Goal: Task Accomplishment & Management: Manage account settings

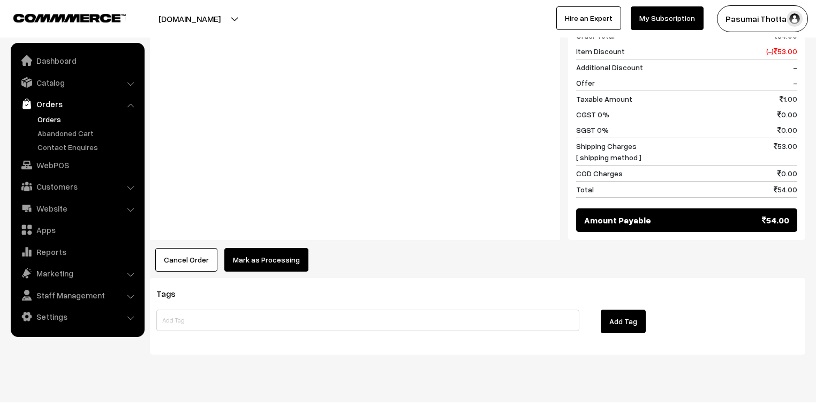
scroll to position [494, 0]
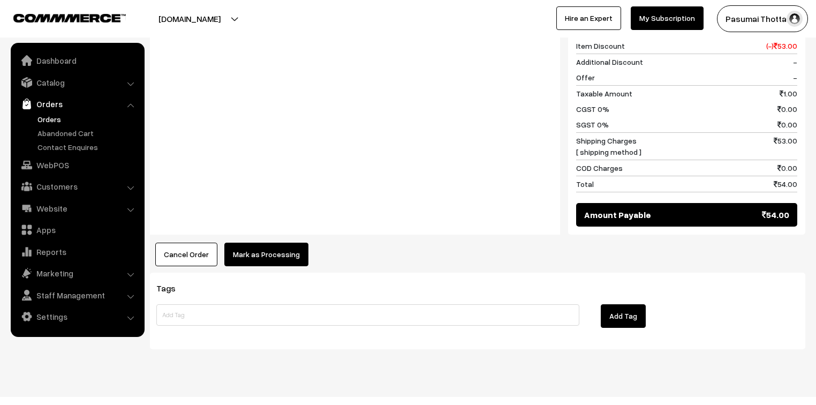
click at [289, 243] on button "Mark as Processing" at bounding box center [266, 255] width 84 height 24
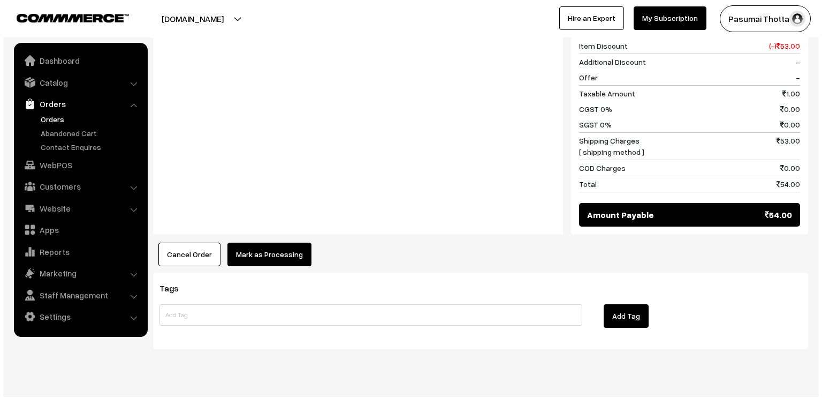
scroll to position [495, 0]
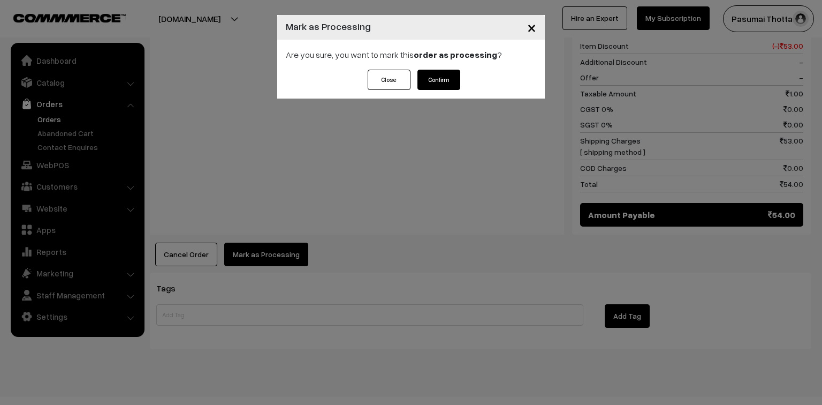
click at [443, 86] on button "Confirm" at bounding box center [439, 80] width 43 height 20
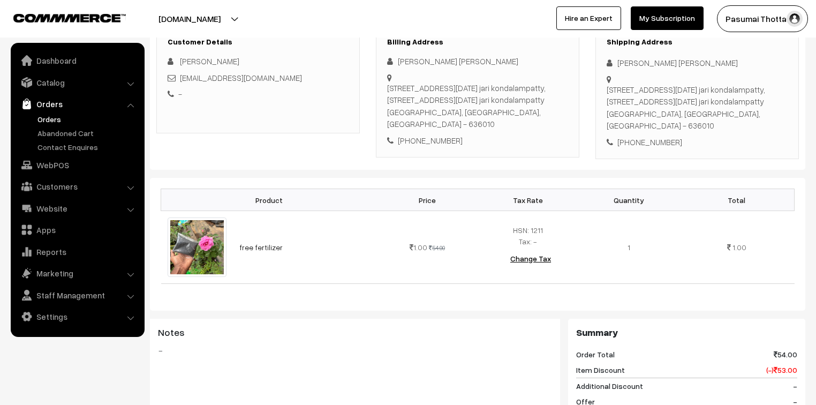
scroll to position [171, 0]
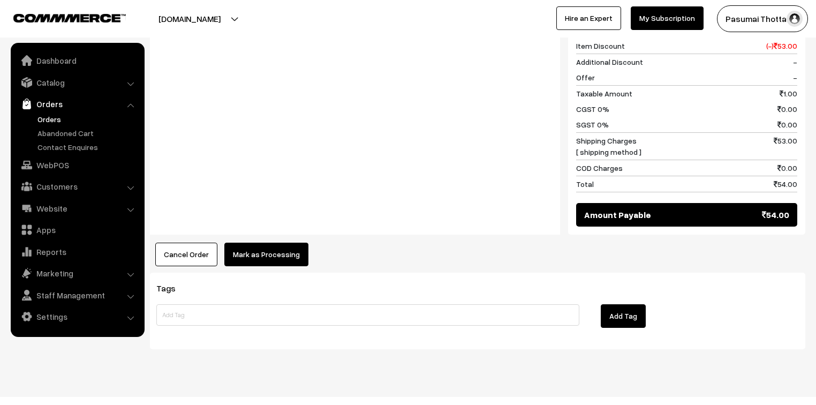
click at [286, 243] on button "Mark as Processing" at bounding box center [266, 255] width 84 height 24
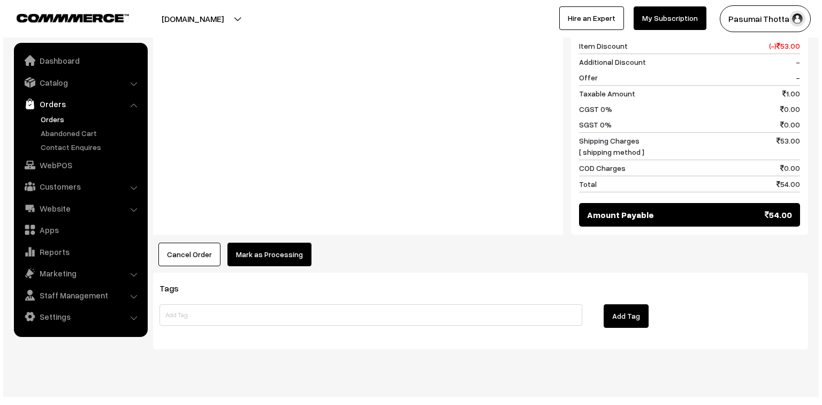
scroll to position [495, 0]
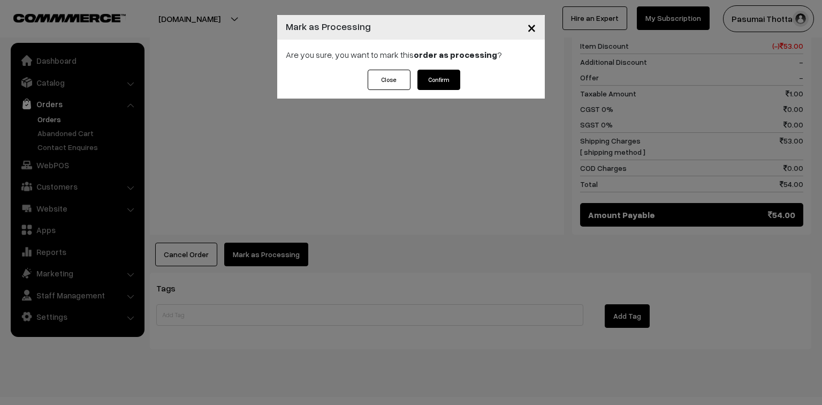
click at [440, 79] on button "Confirm" at bounding box center [439, 80] width 43 height 20
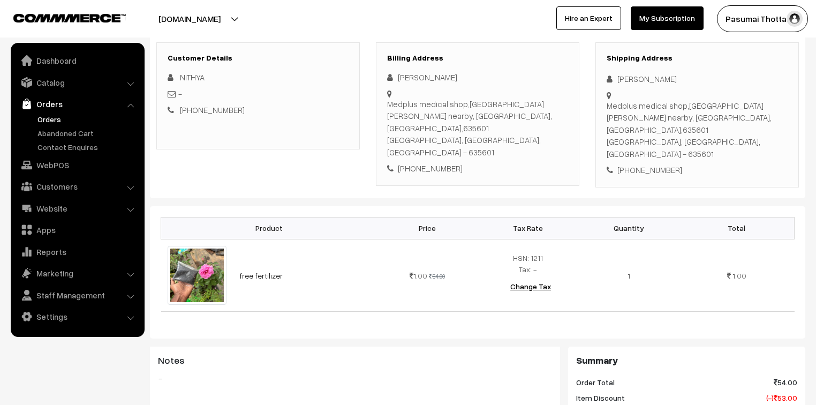
scroll to position [171, 0]
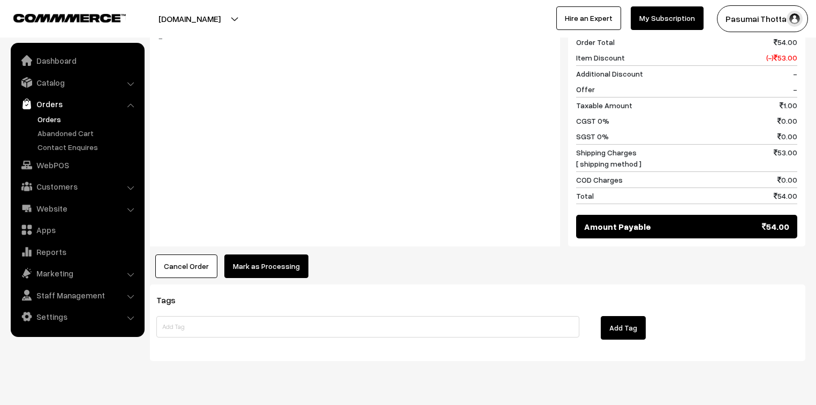
click at [266, 254] on button "Mark as Processing" at bounding box center [266, 266] width 84 height 24
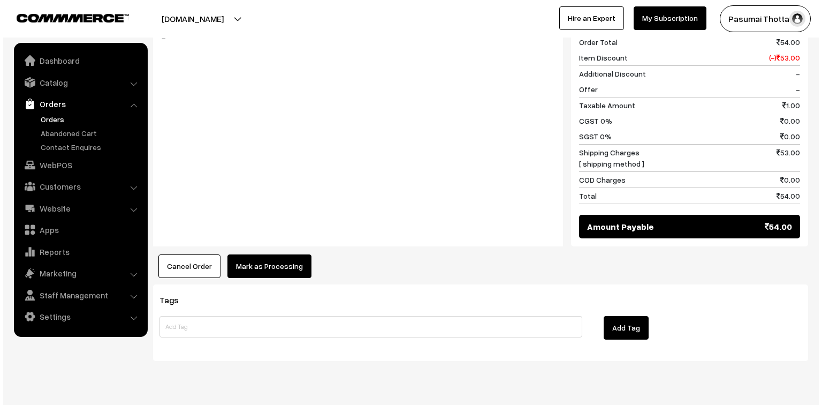
scroll to position [495, 0]
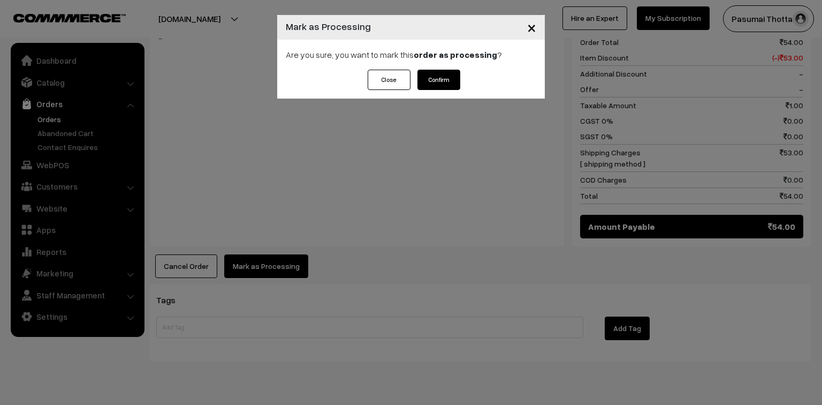
click at [457, 78] on button "Confirm" at bounding box center [439, 80] width 43 height 20
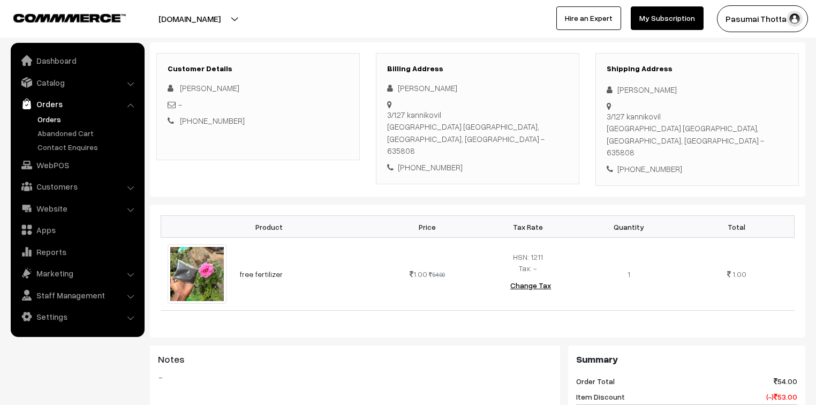
scroll to position [129, 0]
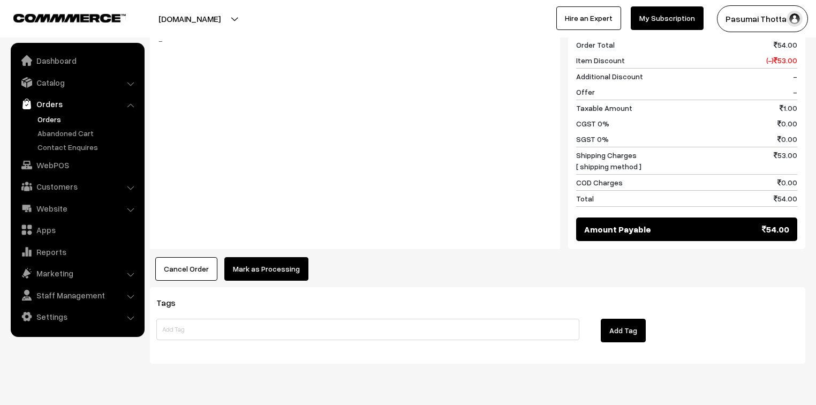
click at [240, 257] on button "Mark as Processing" at bounding box center [266, 269] width 84 height 24
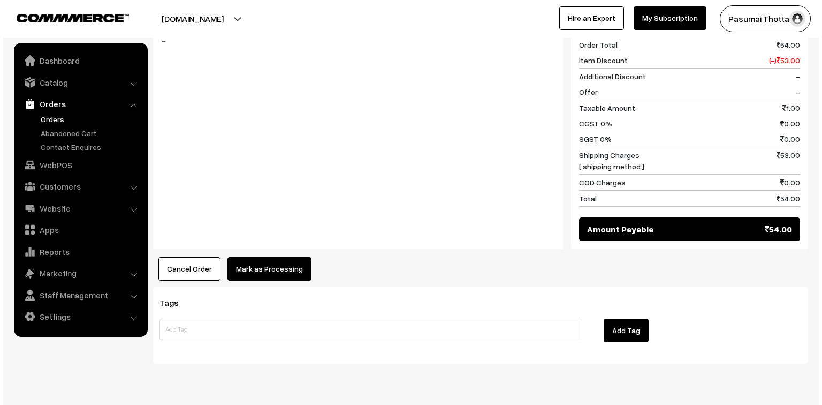
scroll to position [481, 0]
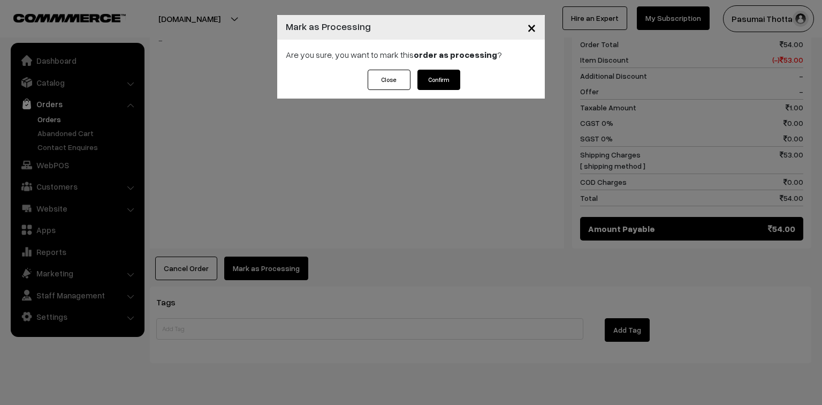
click at [446, 72] on button "Confirm" at bounding box center [439, 80] width 43 height 20
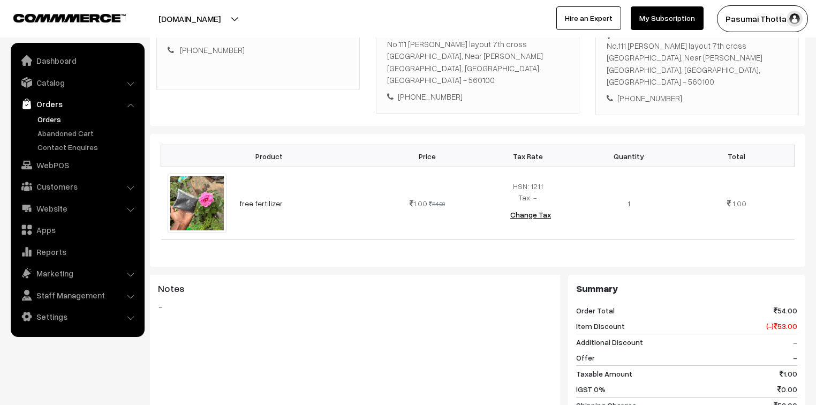
scroll to position [86, 0]
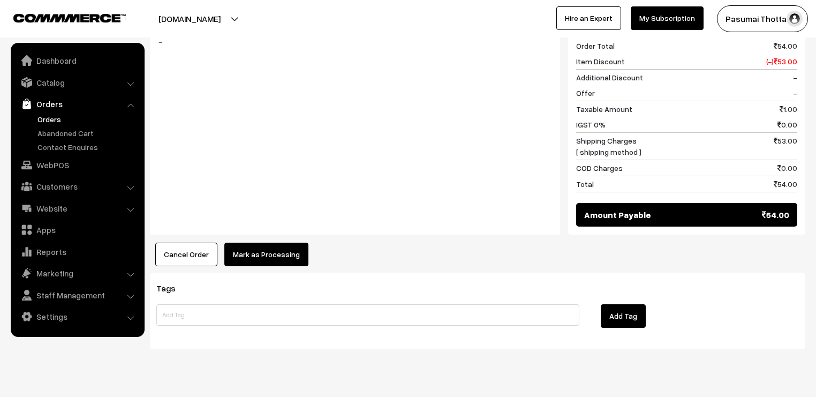
click at [239, 243] on button "Mark as Processing" at bounding box center [266, 255] width 84 height 24
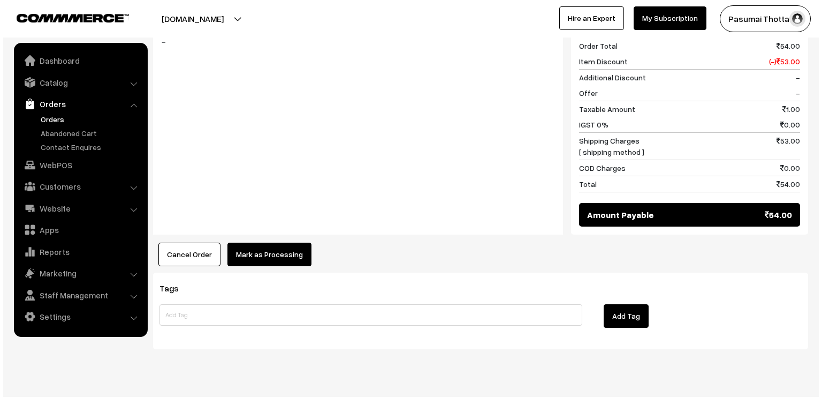
scroll to position [479, 0]
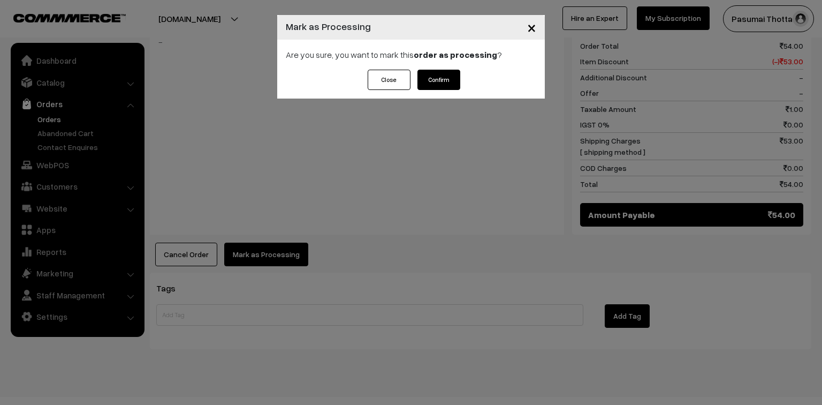
click at [438, 94] on div "Close Confirm" at bounding box center [411, 84] width 268 height 29
click at [437, 78] on button "Confirm" at bounding box center [439, 80] width 43 height 20
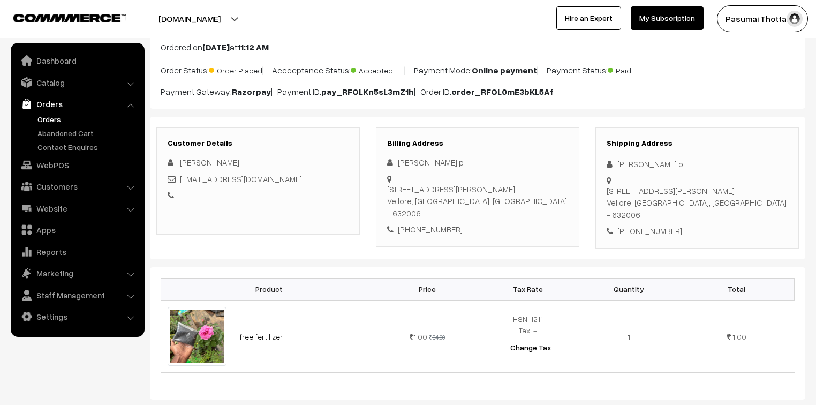
scroll to position [86, 0]
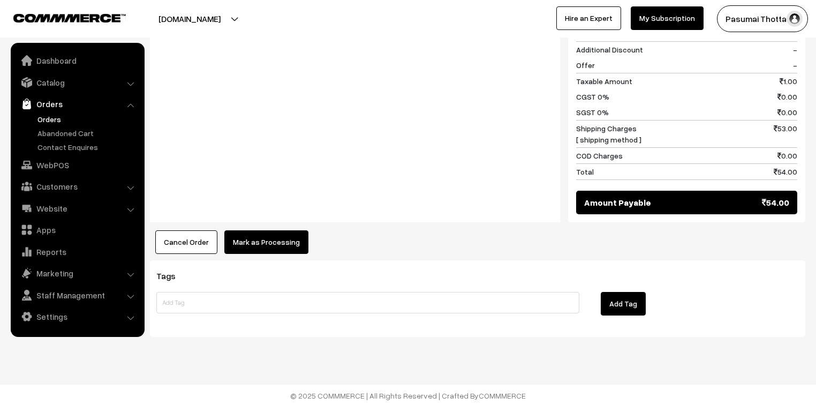
click at [282, 231] on button "Mark as Processing" at bounding box center [266, 242] width 84 height 24
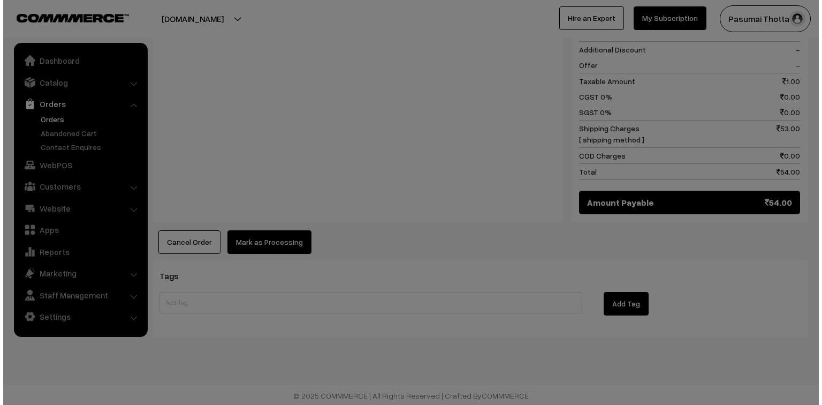
scroll to position [495, 0]
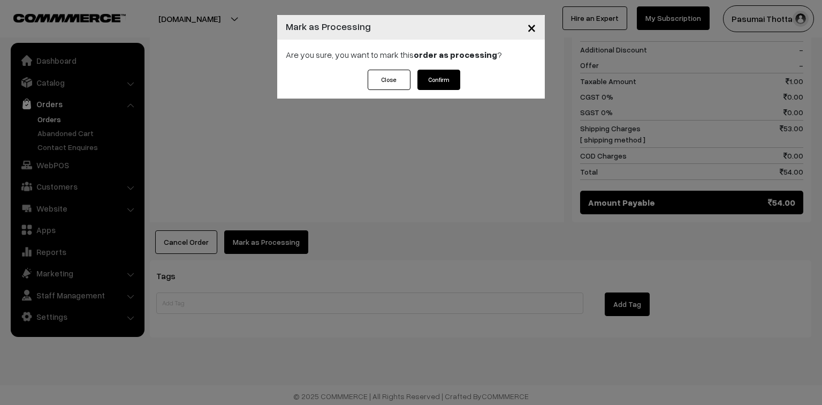
click at [445, 75] on button "Confirm" at bounding box center [439, 80] width 43 height 20
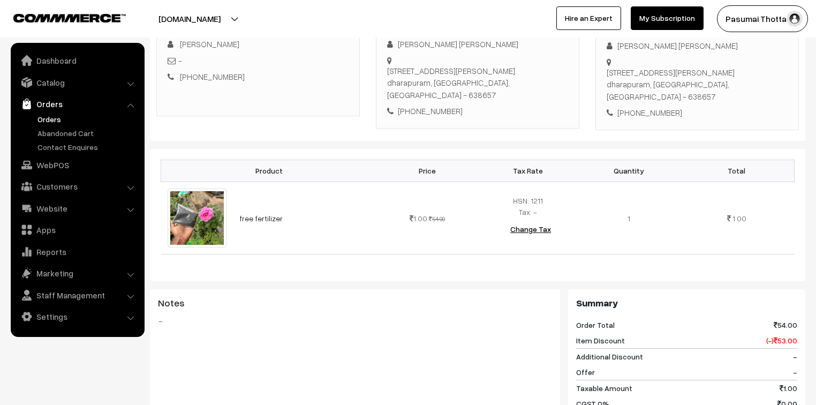
scroll to position [480, 0]
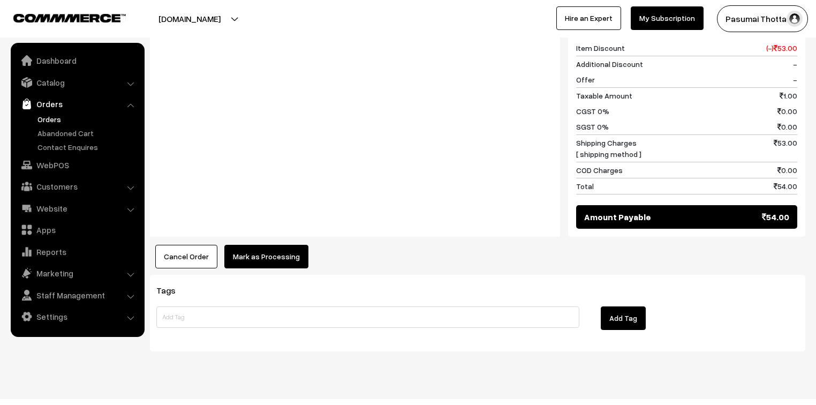
click at [277, 245] on button "Mark as Processing" at bounding box center [266, 257] width 84 height 24
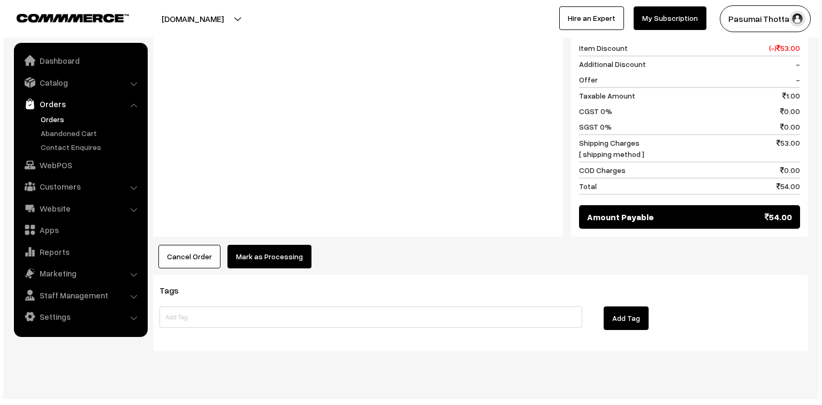
scroll to position [481, 0]
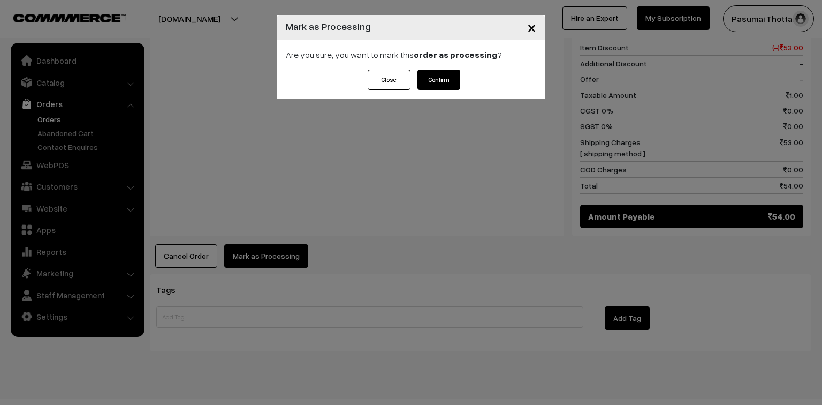
click at [434, 86] on button "Confirm" at bounding box center [439, 80] width 43 height 20
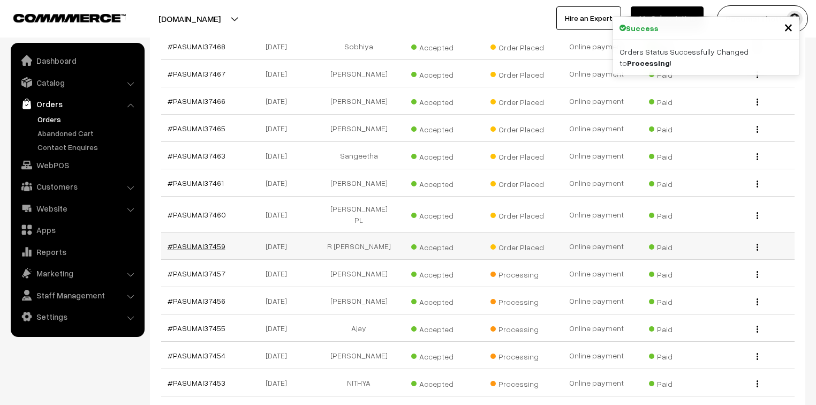
scroll to position [955, 0]
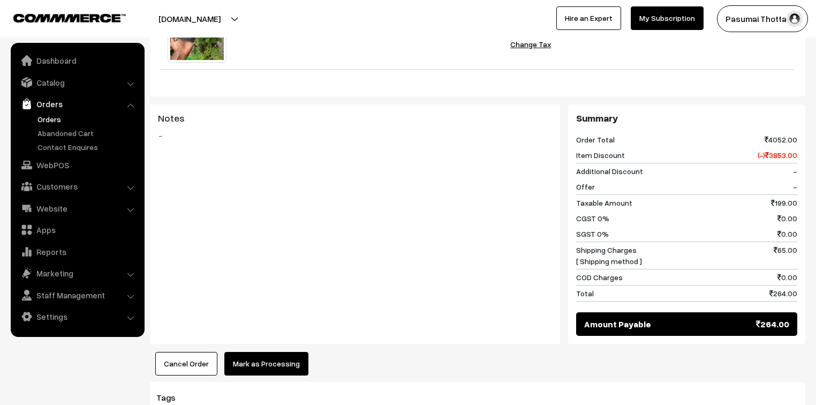
scroll to position [567, 0]
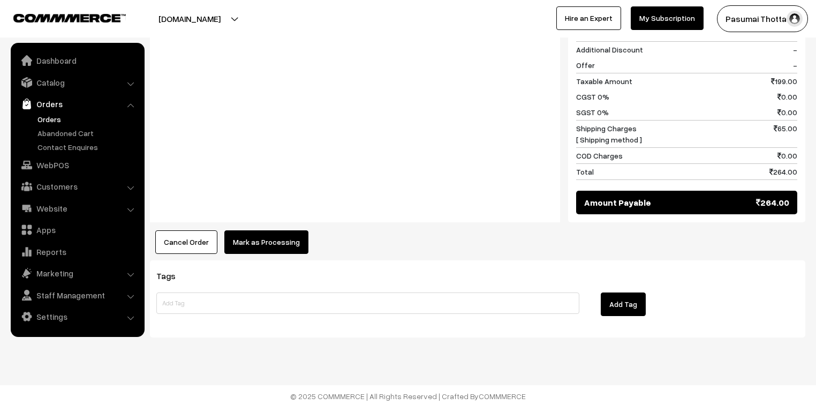
click at [279, 227] on div "Product Price Tax Rate Quantity Total Plant boost Fertilizer / all plant boost …" at bounding box center [477, 12] width 655 height 485
click at [282, 239] on button "Mark as Processing" at bounding box center [266, 242] width 84 height 24
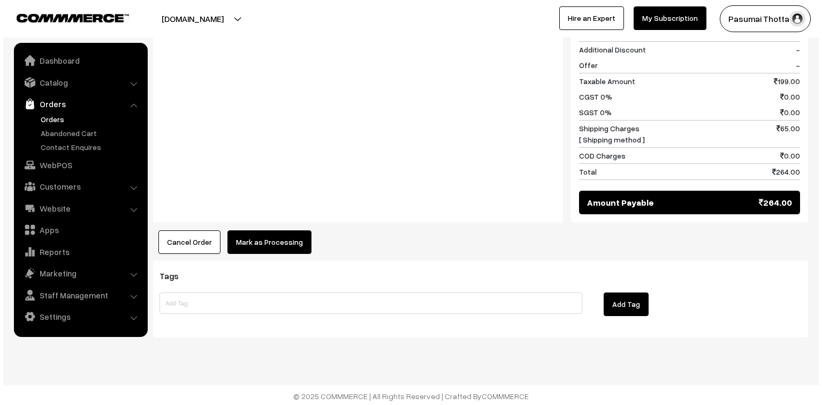
scroll to position [568, 0]
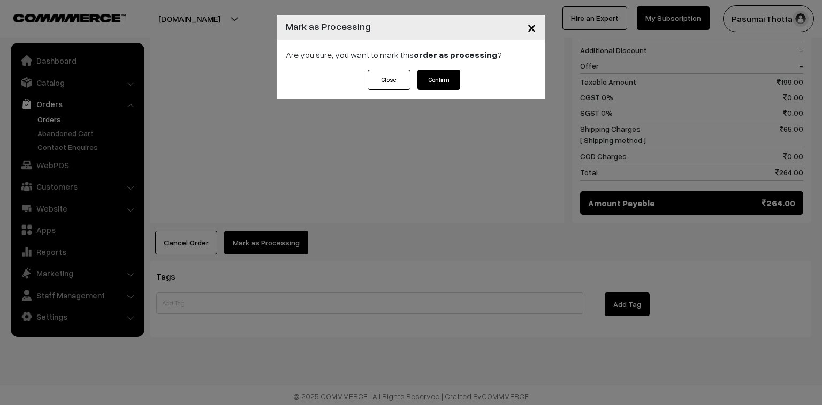
click at [434, 77] on button "Confirm" at bounding box center [439, 80] width 43 height 20
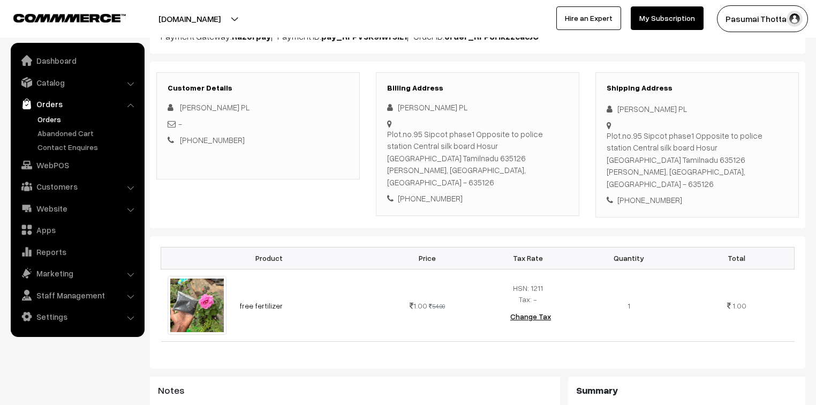
scroll to position [129, 0]
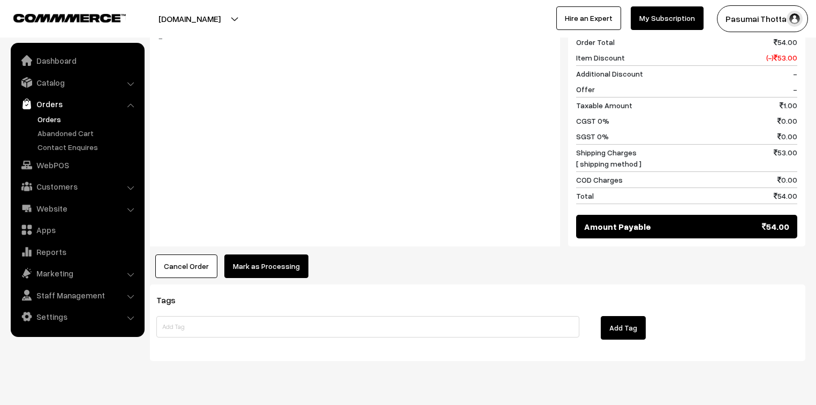
click at [269, 254] on button "Mark as Processing" at bounding box center [266, 266] width 84 height 24
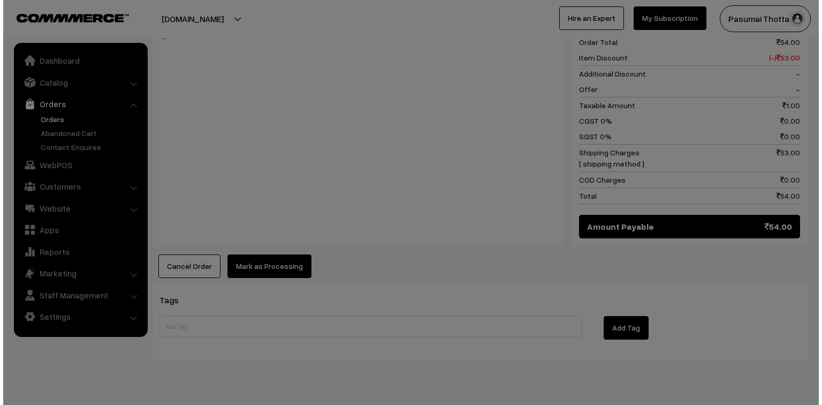
scroll to position [495, 0]
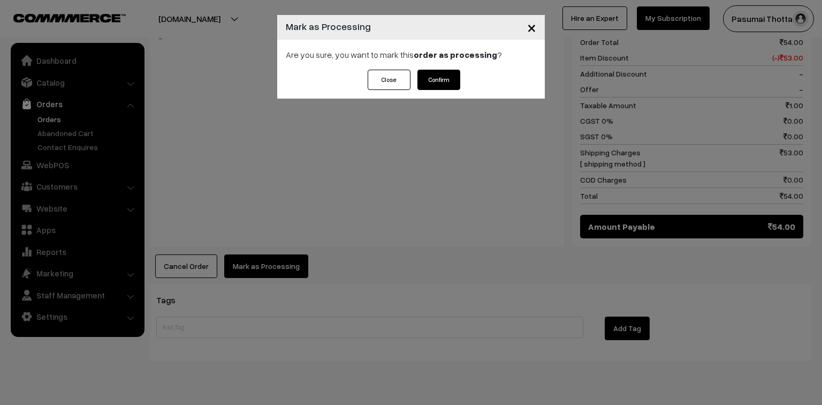
click at [437, 79] on button "Confirm" at bounding box center [439, 80] width 43 height 20
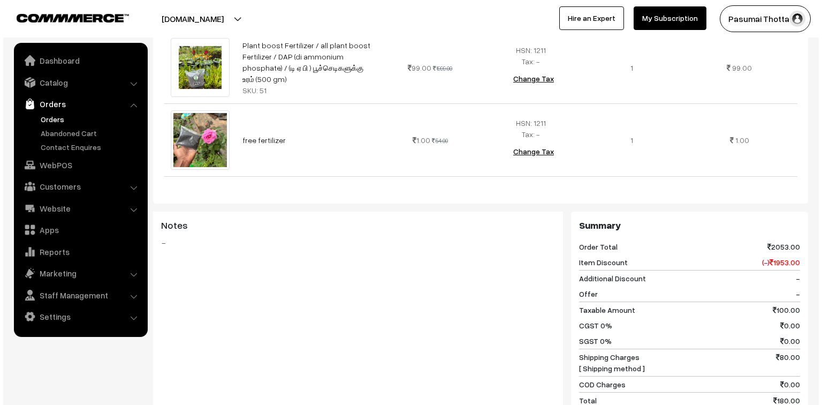
scroll to position [557, 0]
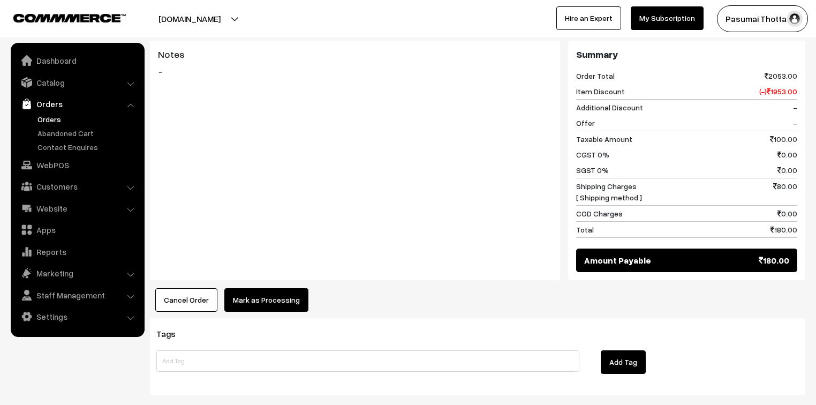
click at [229, 288] on button "Mark as Processing" at bounding box center [266, 300] width 84 height 24
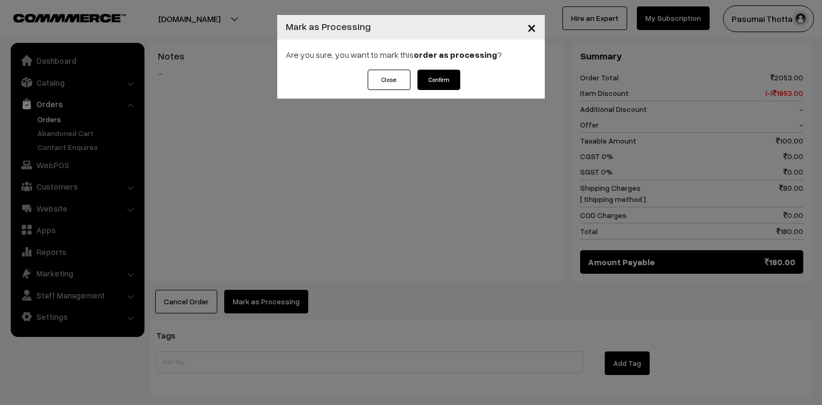
click at [240, 282] on div "× Mark as Processing Are you sure, you want to mark this order as processing ? …" at bounding box center [411, 202] width 822 height 405
drag, startPoint x: 437, startPoint y: 81, endPoint x: 431, endPoint y: 76, distance: 8.5
click at [437, 79] on button "Confirm" at bounding box center [439, 80] width 43 height 20
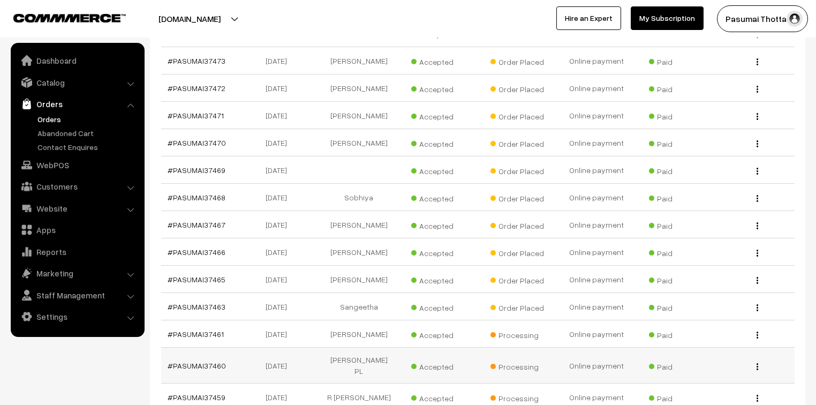
scroll to position [797, 0]
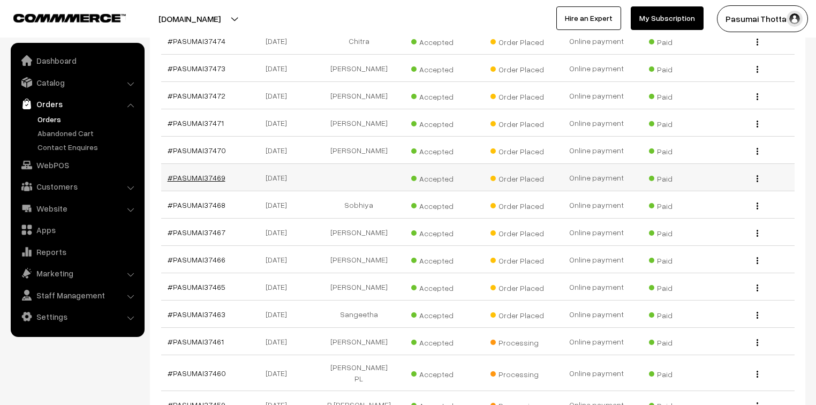
drag, startPoint x: 217, startPoint y: 169, endPoint x: 222, endPoint y: 172, distance: 5.8
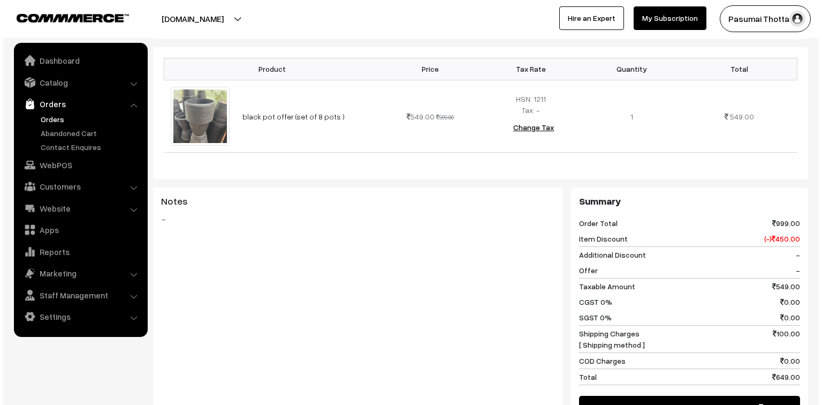
scroll to position [386, 0]
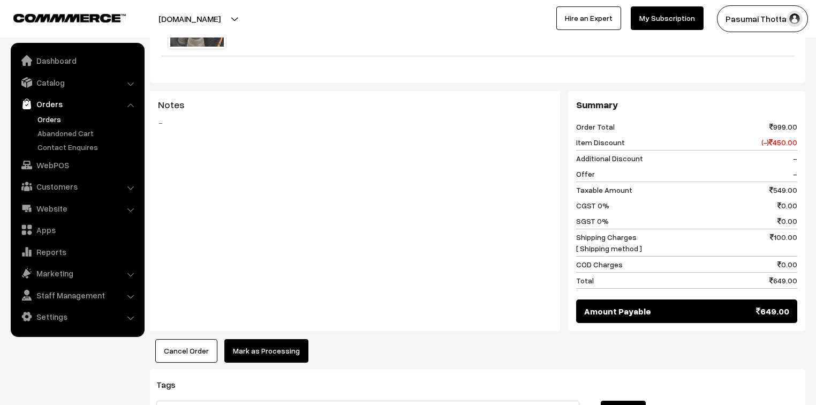
click at [290, 339] on button "Mark as Processing" at bounding box center [266, 351] width 84 height 24
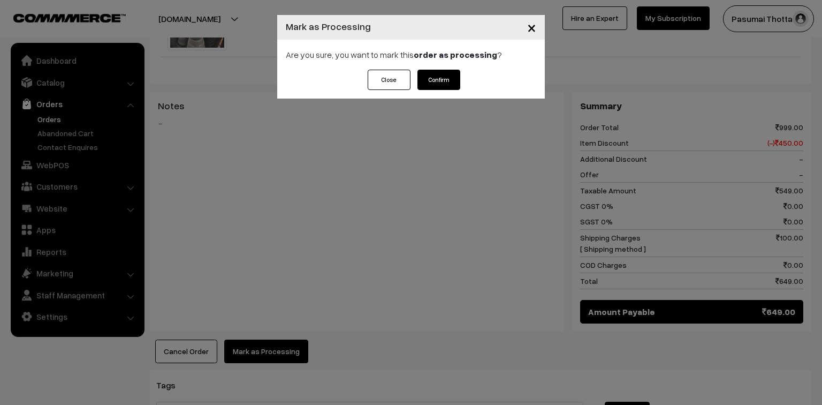
click at [437, 90] on div "Close Confirm" at bounding box center [411, 84] width 268 height 29
click at [439, 81] on button "Confirm" at bounding box center [439, 80] width 43 height 20
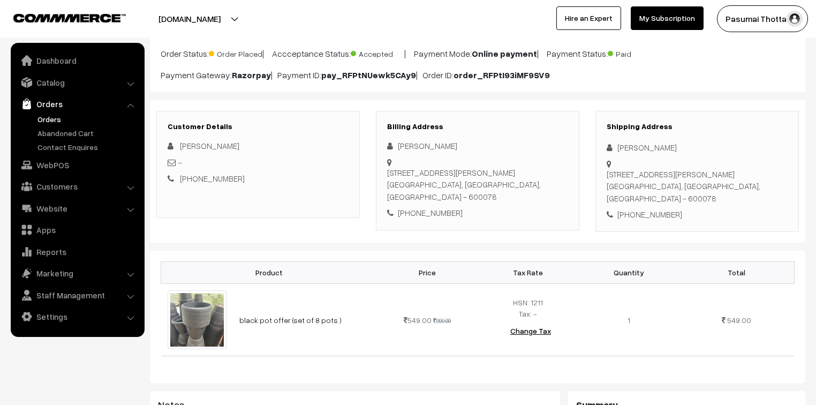
scroll to position [86, 0]
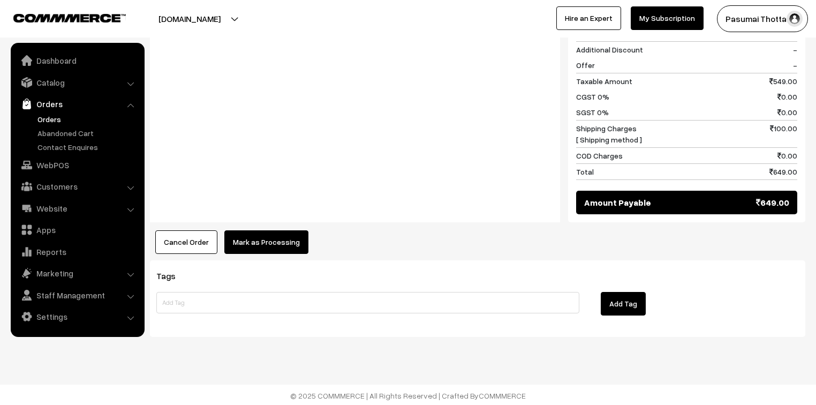
click at [227, 243] on button "Mark as Processing" at bounding box center [266, 242] width 84 height 24
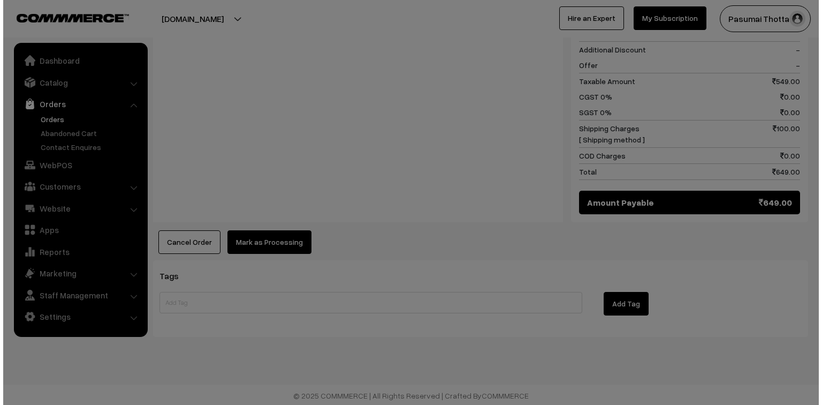
scroll to position [495, 0]
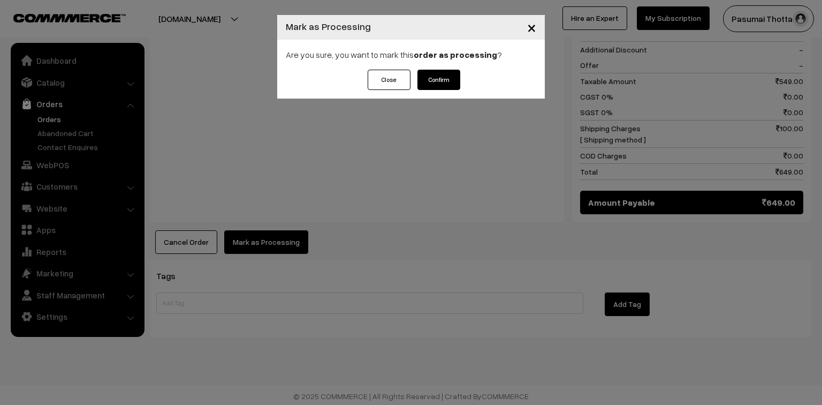
click at [434, 82] on button "Confirm" at bounding box center [439, 80] width 43 height 20
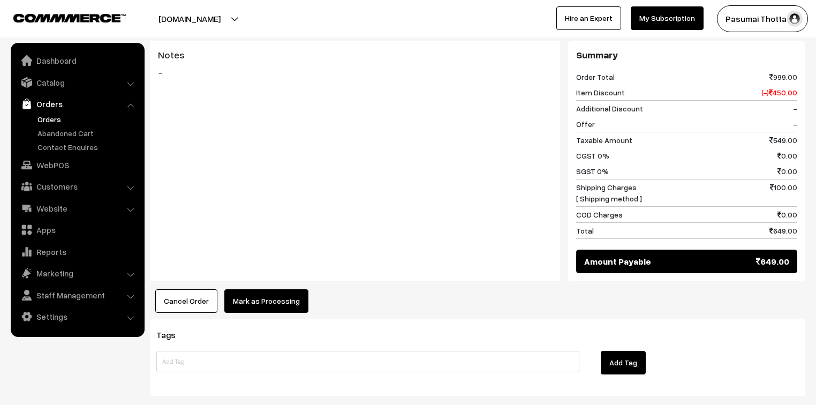
scroll to position [480, 0]
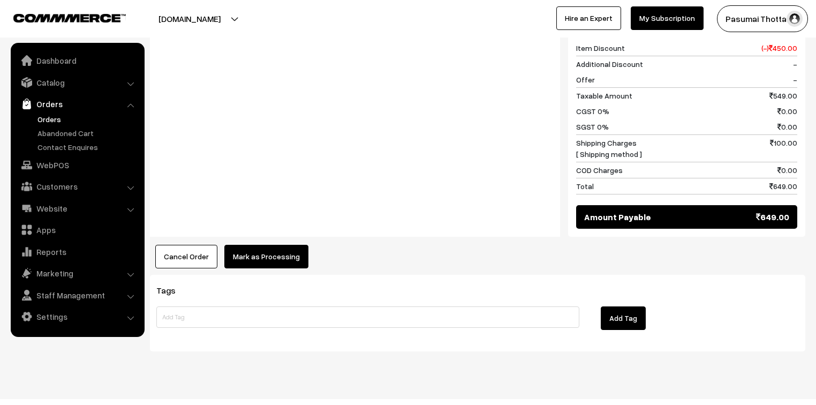
click at [272, 246] on button "Mark as Processing" at bounding box center [266, 257] width 84 height 24
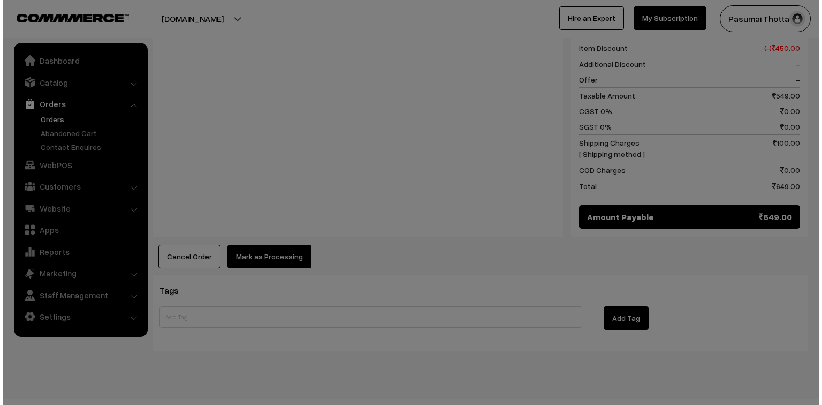
scroll to position [481, 0]
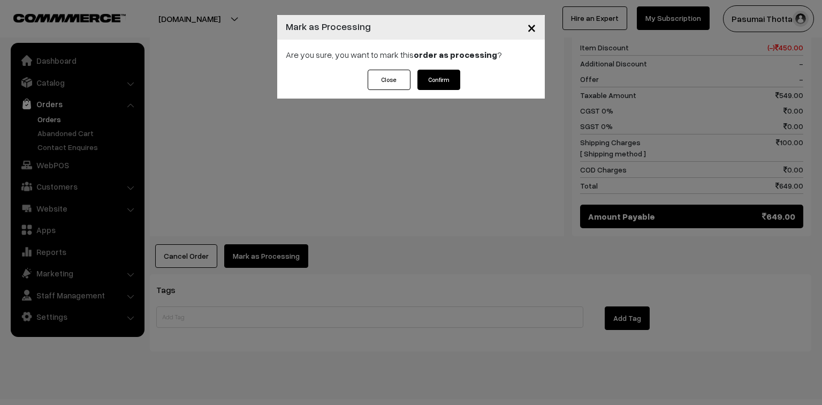
click at [424, 82] on button "Confirm" at bounding box center [439, 80] width 43 height 20
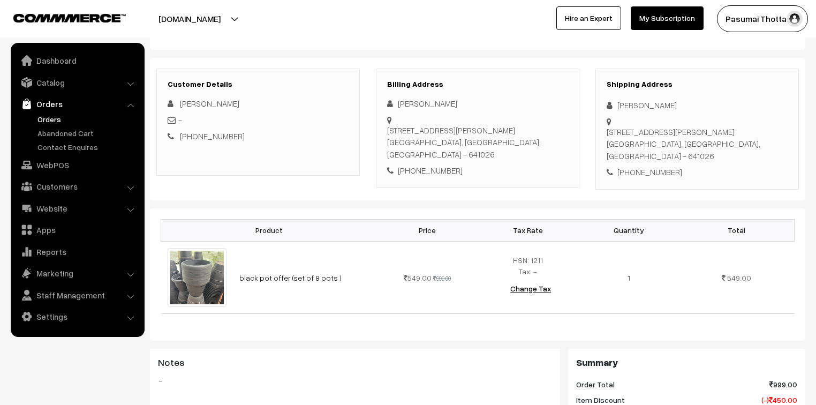
scroll to position [129, 0]
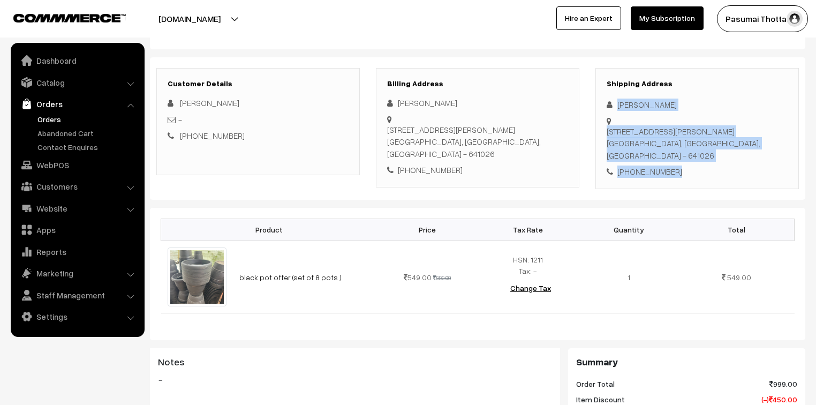
drag, startPoint x: 616, startPoint y: 102, endPoint x: 694, endPoint y: 150, distance: 91.1
click at [694, 150] on div "Shipping Address Marichandran Chelliah 50/1, Muthusamy colony, 5th Street, selv…" at bounding box center [696, 128] width 203 height 121
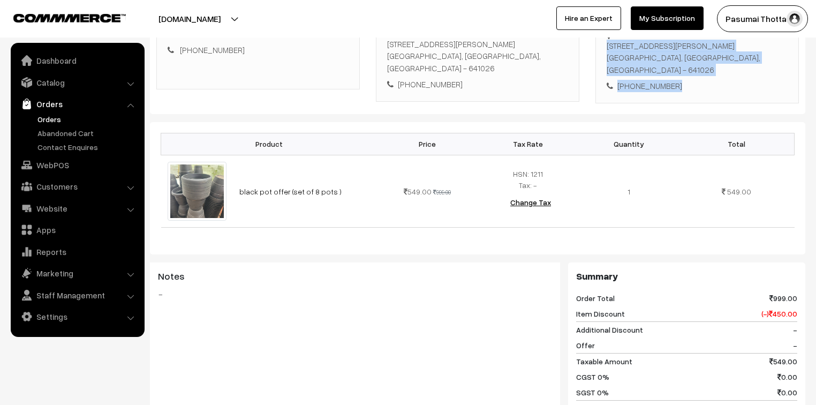
scroll to position [86, 0]
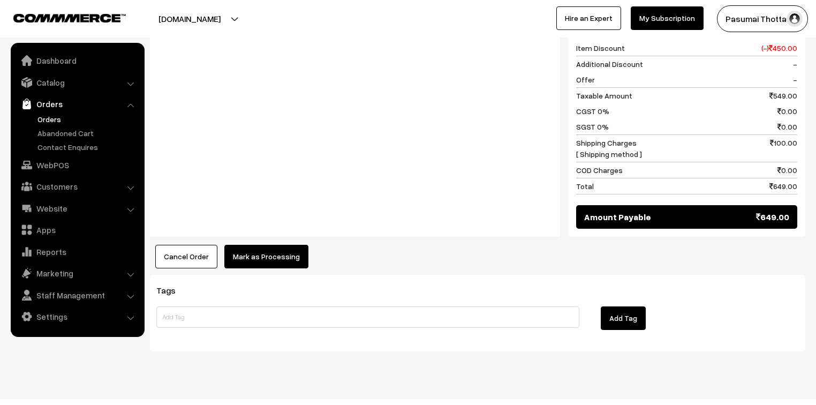
click at [284, 245] on button "Mark as Processing" at bounding box center [266, 257] width 84 height 24
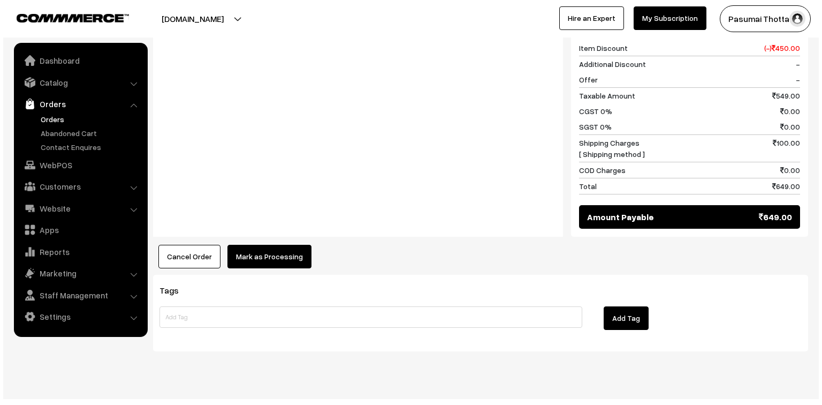
scroll to position [481, 0]
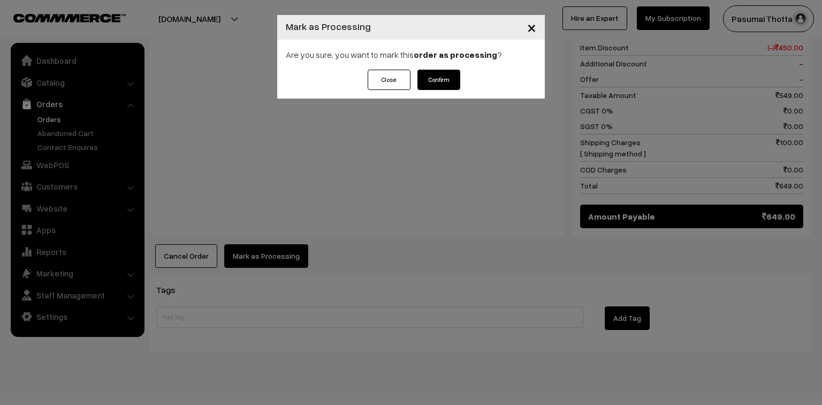
click at [439, 82] on button "Confirm" at bounding box center [439, 80] width 43 height 20
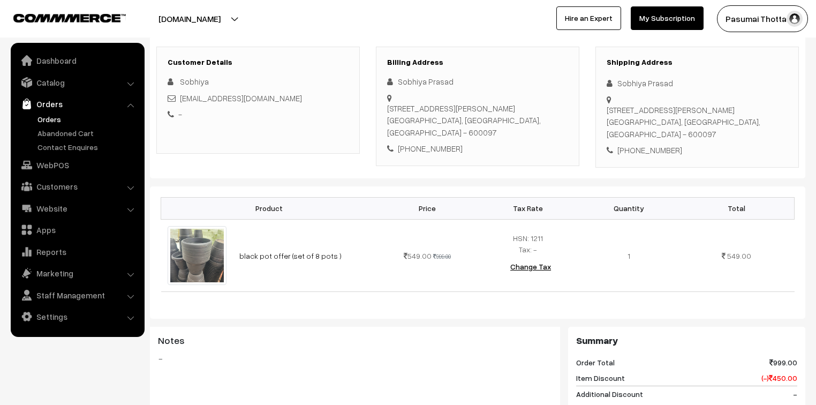
scroll to position [171, 0]
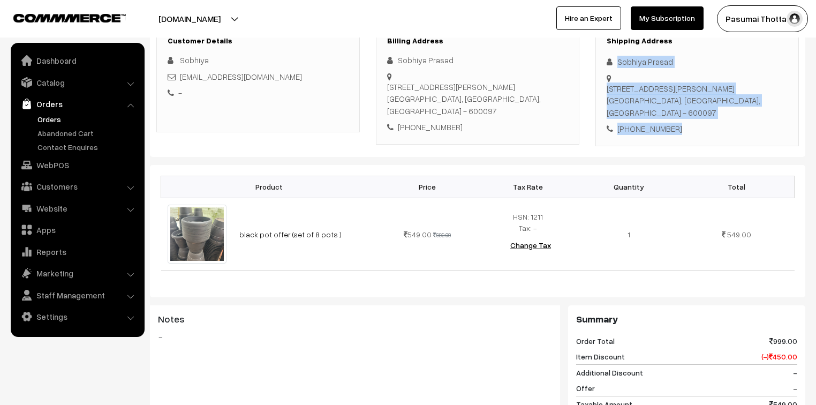
drag, startPoint x: 617, startPoint y: 60, endPoint x: 686, endPoint y: 129, distance: 98.1
click at [686, 129] on div "Shipping Address Sobhiya Prasad 5/557 , 8th cross street, Nehru Nagar, M.k.chav…" at bounding box center [696, 85] width 203 height 121
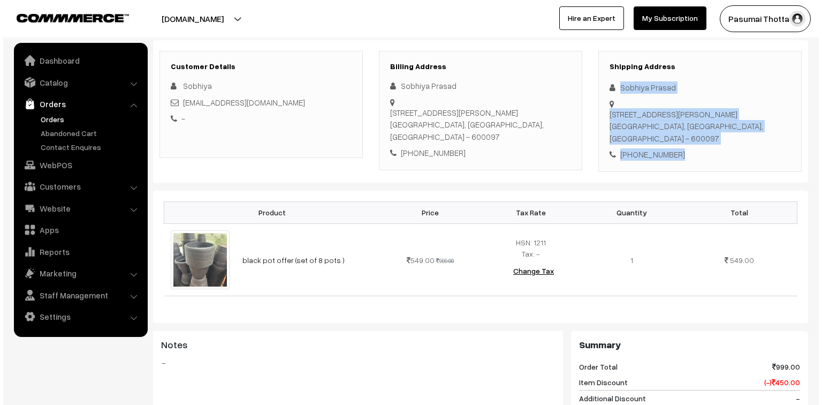
scroll to position [428, 0]
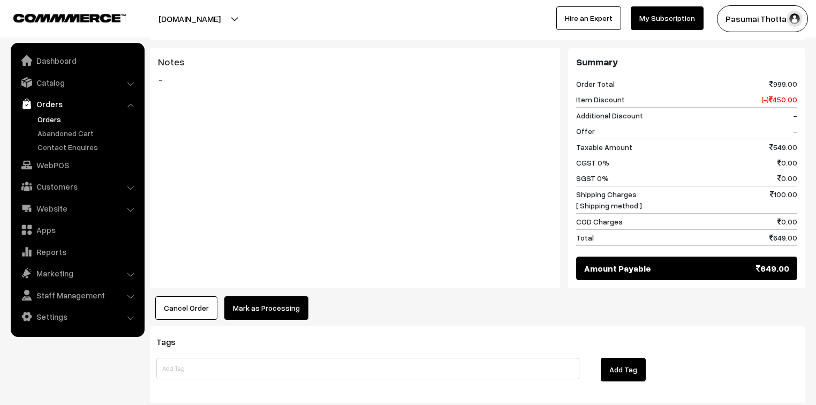
click at [279, 299] on button "Mark as Processing" at bounding box center [266, 308] width 84 height 24
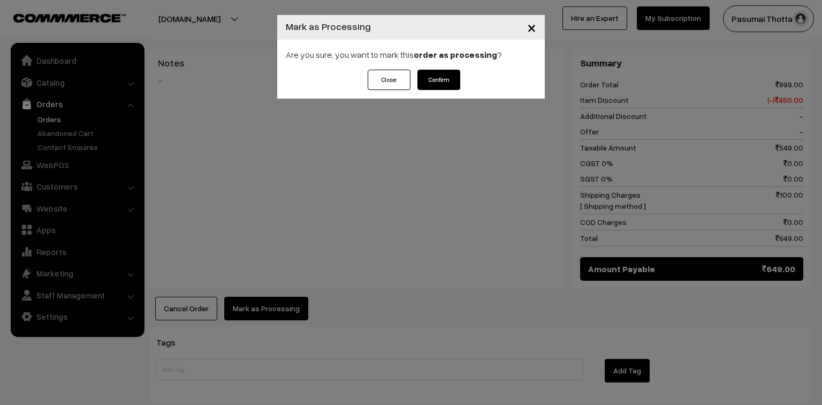
click at [435, 86] on button "Confirm" at bounding box center [439, 80] width 43 height 20
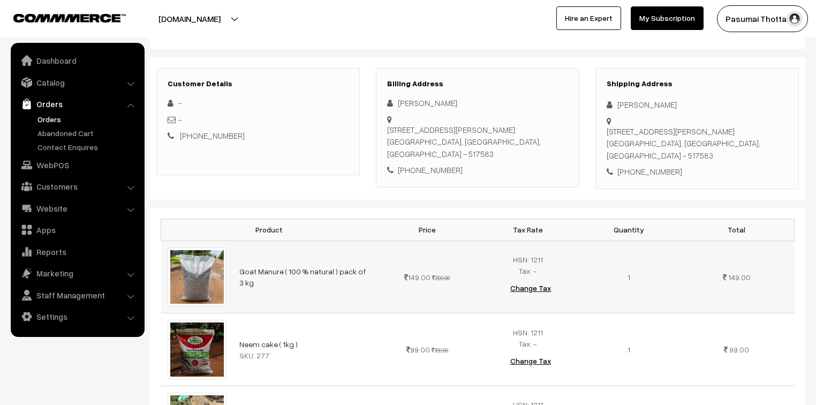
scroll to position [86, 0]
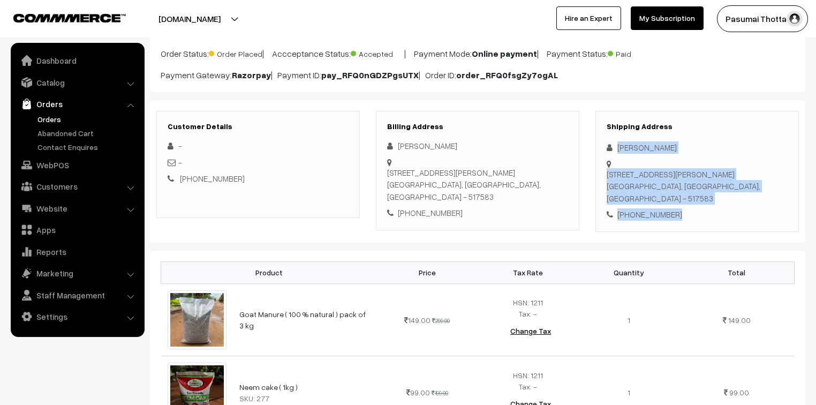
drag, startPoint x: 615, startPoint y: 147, endPoint x: 682, endPoint y: 192, distance: 80.5
click at [682, 192] on div "Shipping Address P R Padmaja 1/218/B, 2nd Street, Krishna Nagar Puttur, Andhra …" at bounding box center [696, 171] width 203 height 121
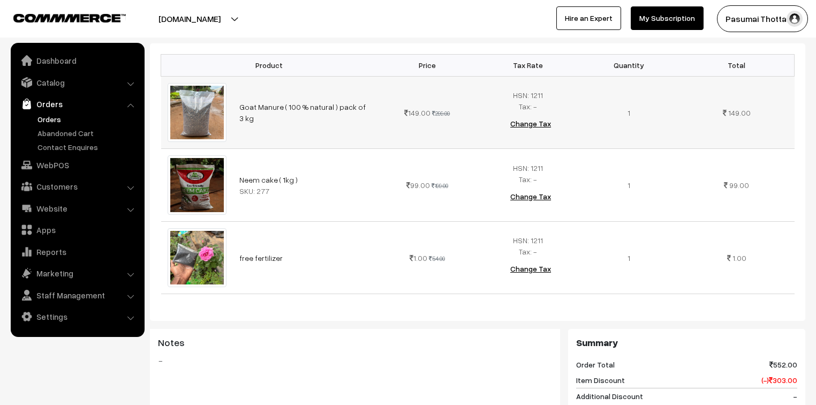
scroll to position [300, 0]
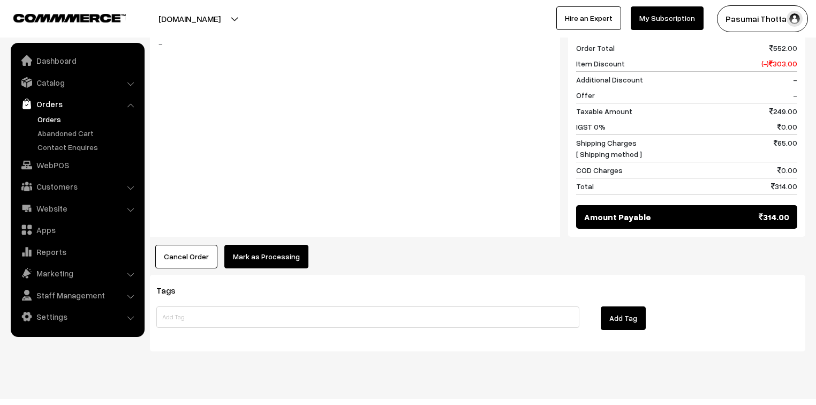
click at [271, 245] on button "Mark as Processing" at bounding box center [266, 257] width 84 height 24
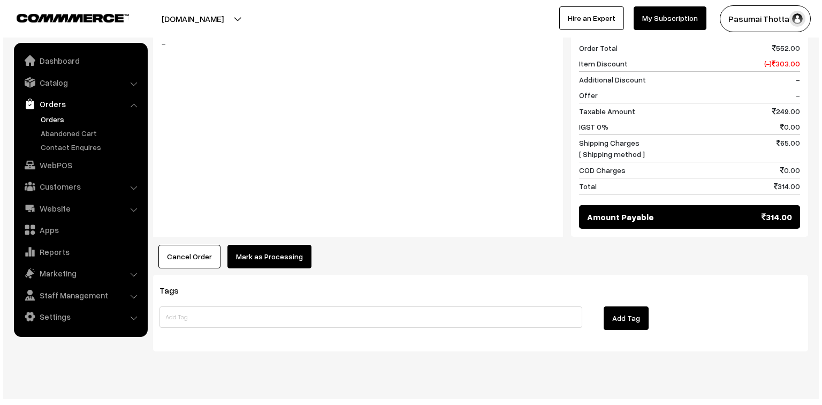
scroll to position [612, 0]
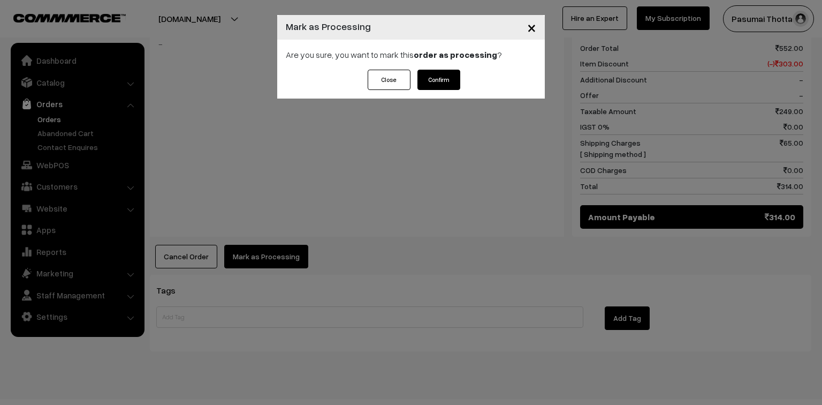
click at [437, 74] on button "Confirm" at bounding box center [439, 80] width 43 height 20
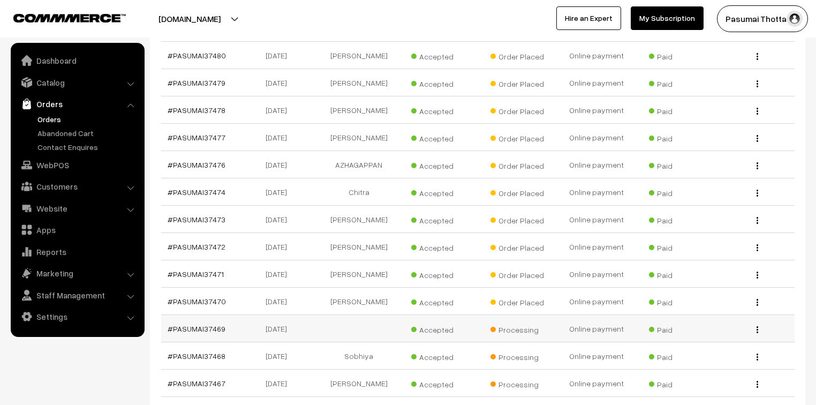
scroll to position [797, 0]
